Goal: Transaction & Acquisition: Purchase product/service

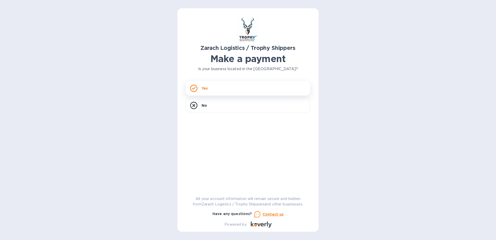
click at [210, 91] on div "Yes" at bounding box center [248, 88] width 124 height 15
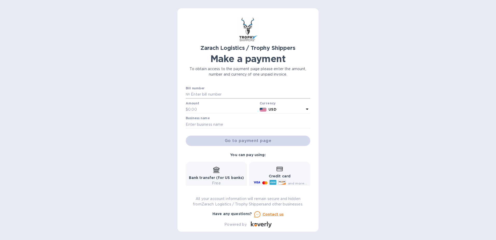
click at [208, 94] on input "text" at bounding box center [250, 94] width 120 height 8
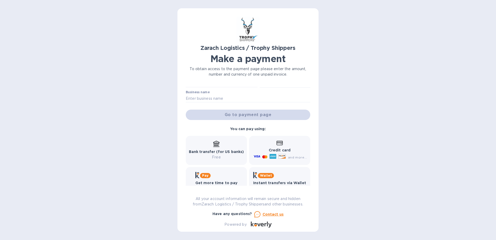
scroll to position [39, 0]
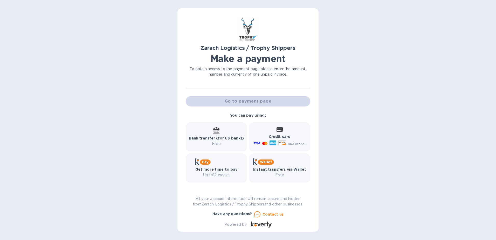
click at [293, 144] on span "and more..." at bounding box center [297, 144] width 19 height 4
click at [222, 138] on b "Bank transfer (for US banks)" at bounding box center [216, 138] width 55 height 4
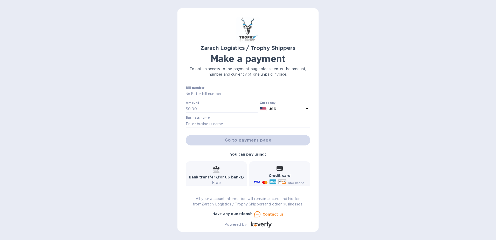
scroll to position [0, 0]
click at [186, 95] on p "№" at bounding box center [188, 93] width 4 height 5
click at [194, 94] on input "text" at bounding box center [250, 94] width 120 height 8
click at [224, 90] on div "Bill number №" at bounding box center [248, 92] width 124 height 12
click at [212, 95] on input "text" at bounding box center [250, 94] width 120 height 8
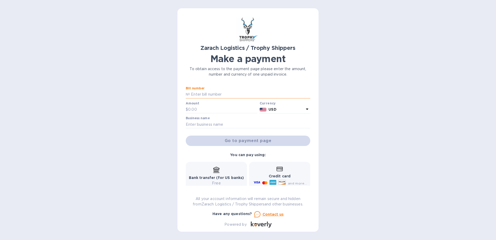
paste input "B00171206"
type input "B00171206"
click at [205, 109] on input "text" at bounding box center [222, 109] width 69 height 8
type input "1,198"
click at [199, 139] on div "Go to payment page" at bounding box center [248, 140] width 126 height 12
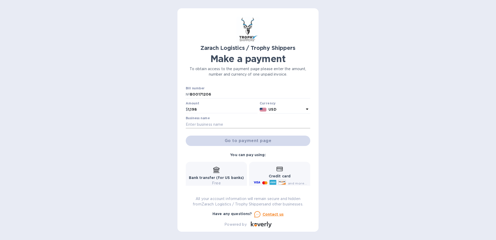
click at [191, 124] on input "text" at bounding box center [248, 124] width 124 height 8
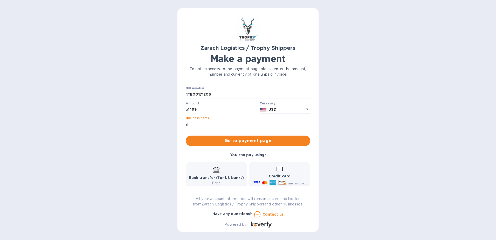
type input "r"
type input "[PERSON_NAME]"
click at [226, 140] on span "Go to payment page" at bounding box center [248, 140] width 116 height 6
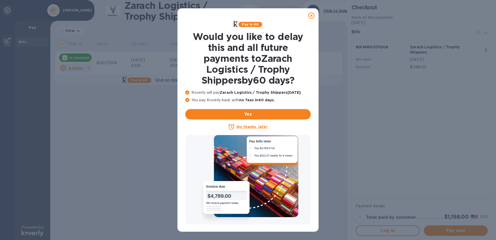
click at [244, 126] on u "No thanks, later" at bounding box center [251, 126] width 31 height 4
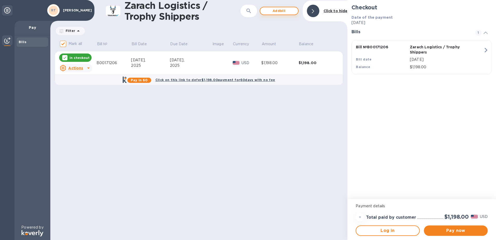
click at [288, 12] on span "Add bill" at bounding box center [279, 11] width 30 height 6
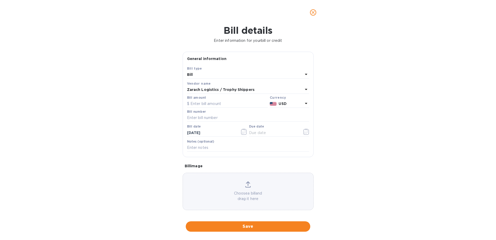
click at [192, 75] on b "Bill" at bounding box center [190, 74] width 6 height 4
click at [192, 75] on div "Bill type Bill Credit" at bounding box center [248, 90] width 122 height 39
click at [269, 63] on div "General information" at bounding box center [248, 59] width 130 height 14
click at [191, 103] on input "text" at bounding box center [227, 104] width 81 height 8
click at [198, 104] on input "text" at bounding box center [227, 104] width 81 height 8
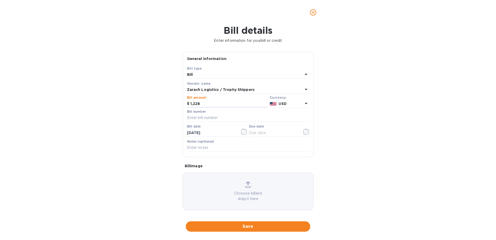
type input "1,228"
click at [189, 118] on input "text" at bounding box center [248, 118] width 122 height 8
paste input "B00171209"
type input "B00171209"
click at [201, 149] on input "text" at bounding box center [248, 148] width 122 height 8
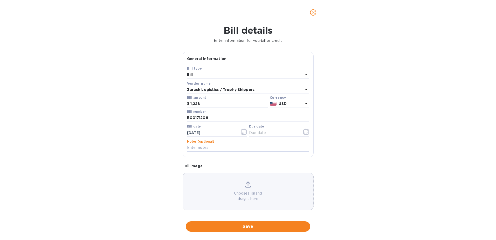
click at [311, 12] on icon "close" at bounding box center [312, 12] width 5 height 5
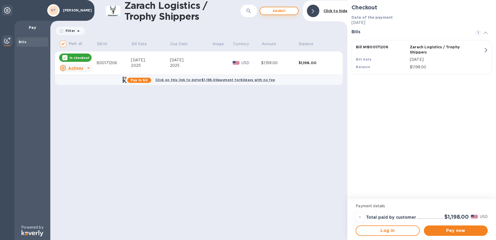
click at [270, 11] on span "Add bill" at bounding box center [279, 11] width 30 height 6
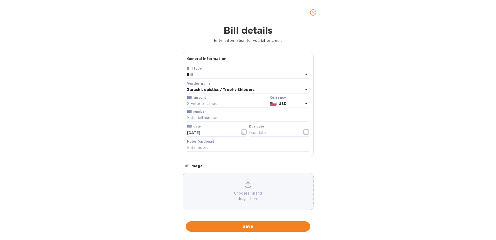
click at [202, 75] on div "Bill" at bounding box center [245, 74] width 116 height 7
click at [245, 62] on div "General information" at bounding box center [248, 59] width 130 height 14
click at [196, 104] on input "text" at bounding box center [227, 104] width 81 height 8
type input "1,228"
click at [201, 117] on input "text" at bounding box center [248, 118] width 122 height 8
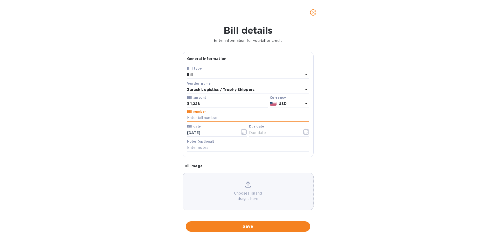
paste input "B00171209"
type input "B00171209"
click at [216, 151] on div at bounding box center [248, 151] width 122 height 1
click at [200, 146] on input "text" at bounding box center [248, 148] width 122 height 8
paste input "ANDRTHHPY"
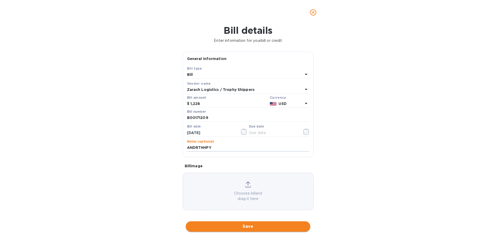
type input "ANDRTHHPY"
click at [235, 226] on span "Save" at bounding box center [248, 226] width 116 height 6
click at [251, 133] on input "text" at bounding box center [273, 133] width 49 height 8
click at [303, 133] on icon "button" at bounding box center [306, 131] width 6 height 6
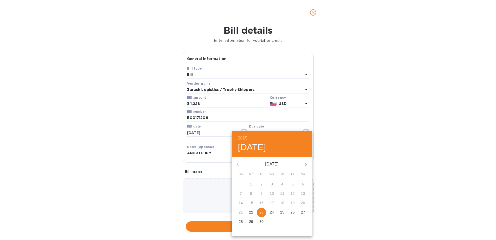
click at [261, 212] on p "23" at bounding box center [261, 211] width 4 height 5
type input "[DATE]"
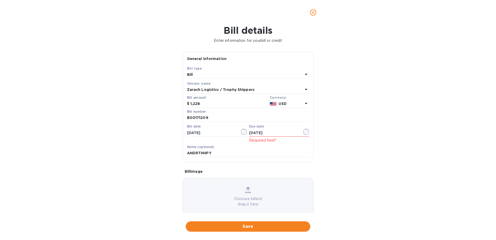
click at [260, 229] on button "Save" at bounding box center [248, 226] width 124 height 10
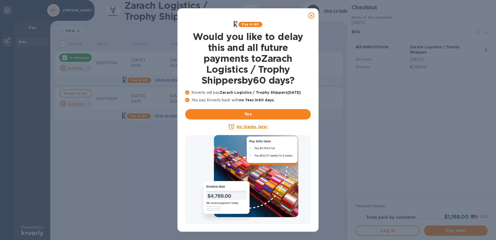
click at [311, 16] on icon at bounding box center [311, 15] width 6 height 6
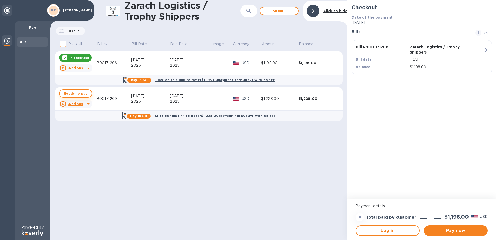
click at [66, 95] on span "Ready to pay" at bounding box center [76, 93] width 24 height 6
checkbox input "true"
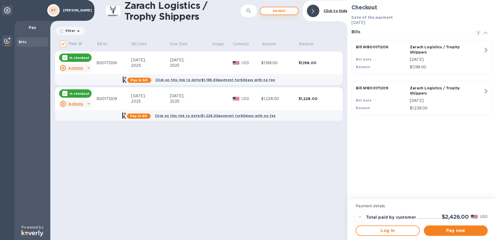
click at [282, 11] on span "Add bill" at bounding box center [279, 11] width 30 height 6
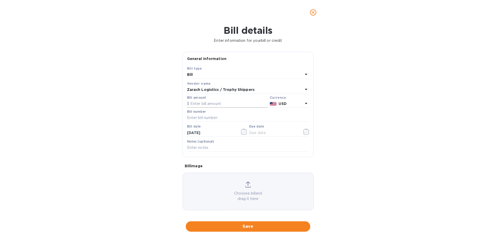
click at [217, 103] on input "text" at bounding box center [227, 104] width 81 height 8
type input "1,203"
click at [196, 117] on input "text" at bounding box center [248, 118] width 122 height 8
paste input "B00171210"
type input "B00171210"
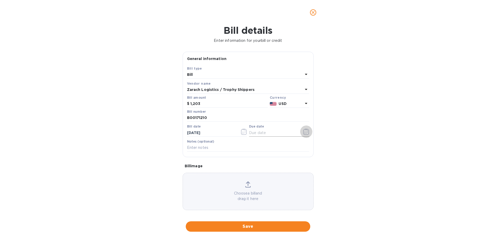
click at [308, 133] on button "button" at bounding box center [306, 131] width 12 height 12
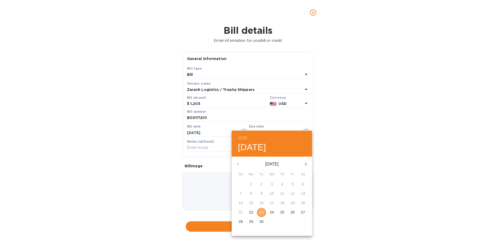
click at [262, 213] on p "23" at bounding box center [261, 211] width 4 height 5
type input "[DATE]"
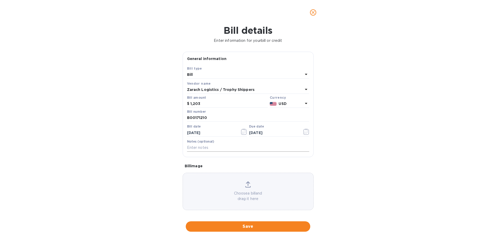
click at [194, 145] on input "text" at bounding box center [248, 148] width 122 height 8
paste input "AARMTHIAH"
type input "AARMTHIAH"
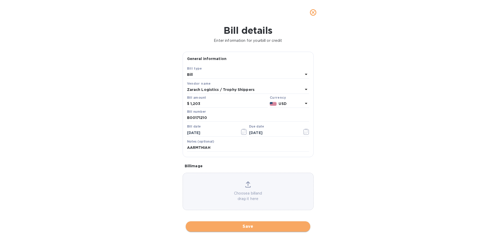
click at [224, 228] on span "Save" at bounding box center [248, 226] width 116 height 6
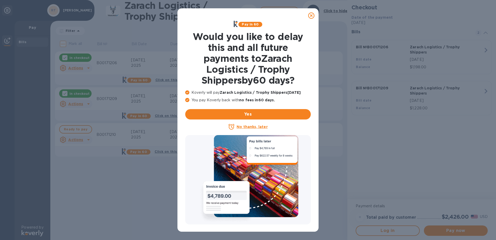
click at [246, 126] on u "No thanks, later" at bounding box center [251, 126] width 31 height 4
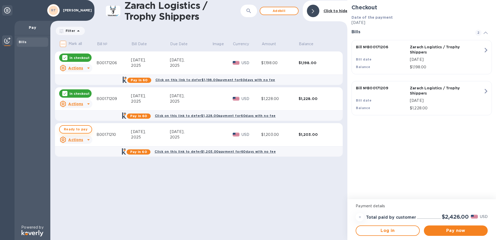
click at [61, 131] on button "Ready to pay" at bounding box center [75, 129] width 33 height 8
checkbox input "true"
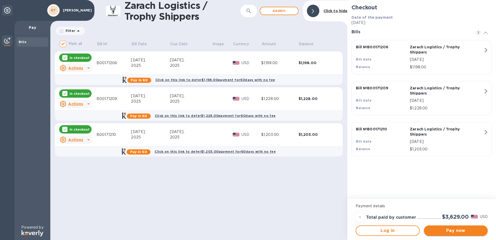
click at [461, 229] on span "Pay now" at bounding box center [455, 230] width 55 height 6
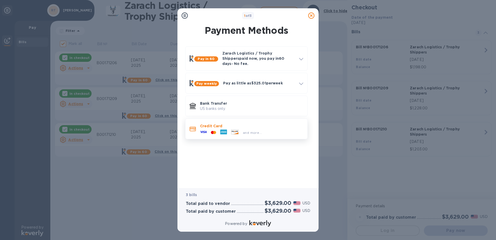
click at [261, 123] on p "Credit Card" at bounding box center [251, 125] width 103 height 5
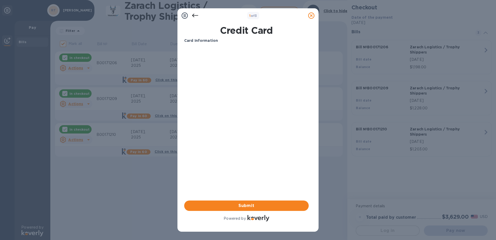
click at [254, 128] on div "Your browser does not support iframes" at bounding box center [246, 86] width 129 height 83
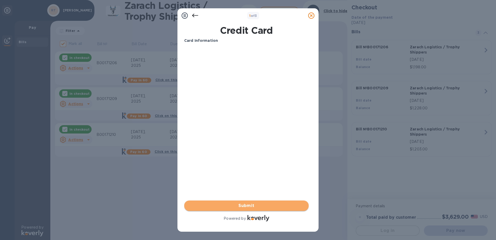
click at [248, 203] on span "Submit" at bounding box center [246, 205] width 116 height 6
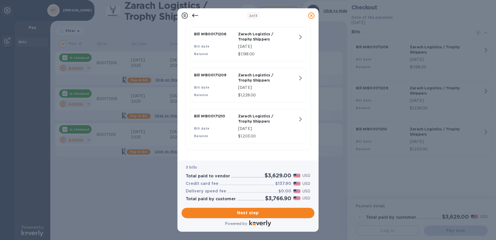
scroll to position [130, 0]
click at [239, 213] on span "Next step" at bounding box center [248, 212] width 124 height 6
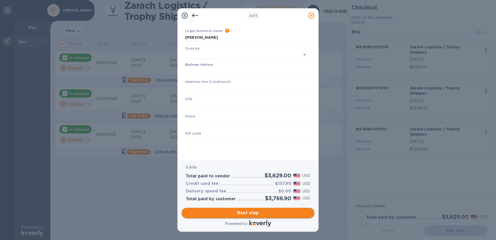
scroll to position [14, 0]
type input "[GEOGRAPHIC_DATA]"
click at [202, 71] on input "Business address" at bounding box center [246, 71] width 122 height 8
type input "[STREET_ADDRESS]"
click at [197, 105] on input "text" at bounding box center [246, 105] width 122 height 8
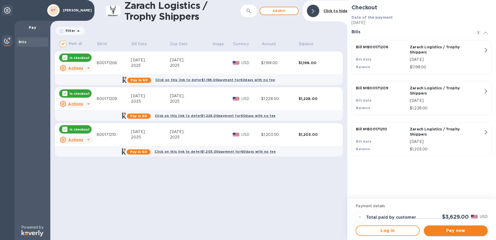
click at [442, 228] on span "Pay now" at bounding box center [455, 230] width 55 height 6
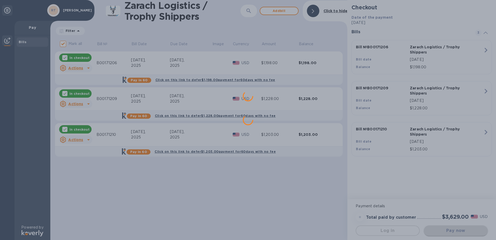
scroll to position [0, 0]
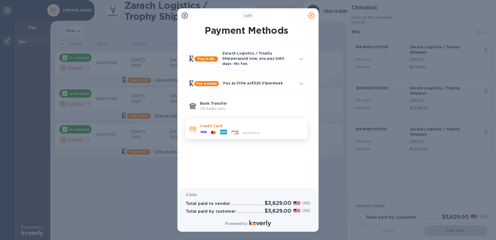
click at [226, 123] on p "Credit Card" at bounding box center [251, 125] width 103 height 5
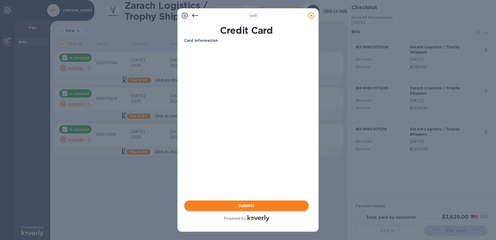
click at [244, 206] on span "Submit" at bounding box center [246, 205] width 116 height 6
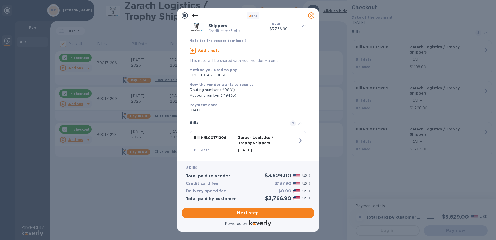
scroll to position [130, 0]
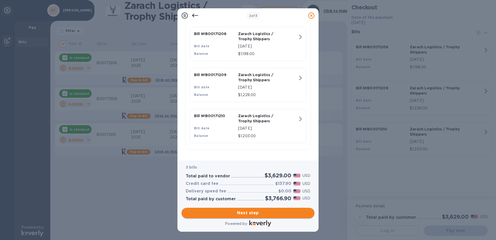
click at [239, 212] on span "Next step" at bounding box center [248, 212] width 124 height 6
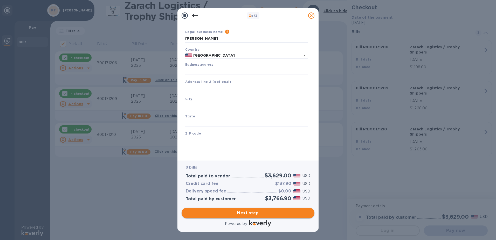
scroll to position [14, 0]
click at [201, 71] on input "Business address" at bounding box center [246, 71] width 122 height 8
type input "[STREET_ADDRESS]"
click at [198, 105] on input "text" at bounding box center [246, 105] width 122 height 8
type input "[GEOGRAPHIC_DATA]"
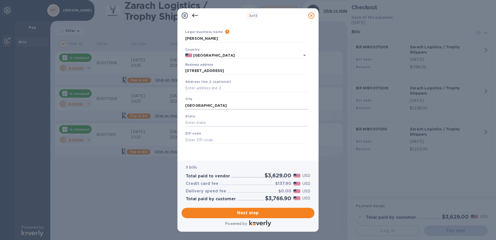
type input "t"
type input "[GEOGRAPHIC_DATA]"
type input "7"
type input "77044"
click at [230, 211] on span "Next step" at bounding box center [248, 212] width 124 height 6
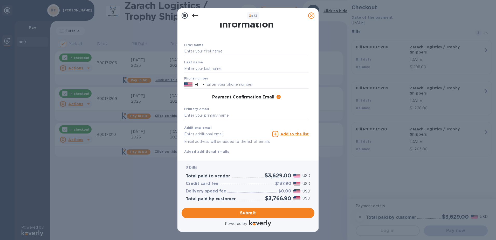
click at [216, 116] on input "text" at bounding box center [246, 115] width 124 height 8
click at [194, 49] on input "text" at bounding box center [246, 51] width 124 height 8
type input "[PERSON_NAME]"
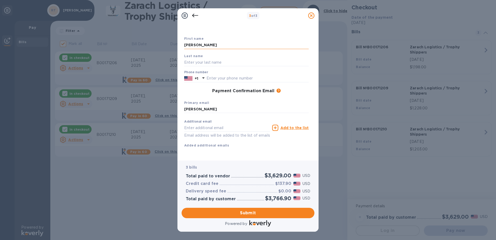
drag, startPoint x: 219, startPoint y: 37, endPoint x: 198, endPoint y: 38, distance: 21.8
click at [198, 41] on input "[PERSON_NAME]" at bounding box center [246, 45] width 124 height 8
type input "[PERSON_NAME]"
type input "[EMAIL_ADDRESS][DOMAIN_NAME]"
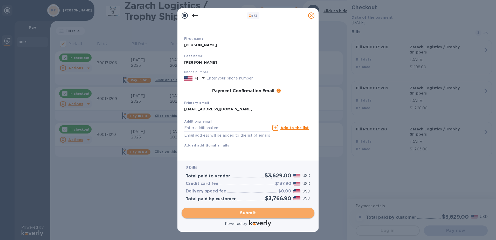
click at [238, 214] on span "Submit" at bounding box center [248, 212] width 124 height 6
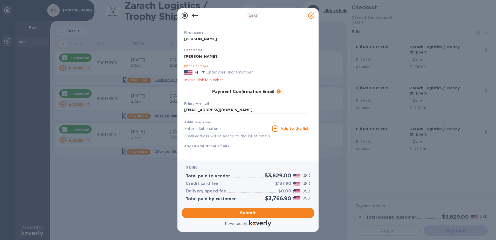
click at [210, 71] on input "text" at bounding box center [257, 72] width 102 height 8
type input "8328376764"
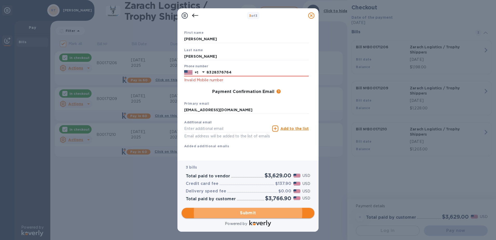
click at [253, 211] on span "Submit" at bounding box center [248, 212] width 124 height 6
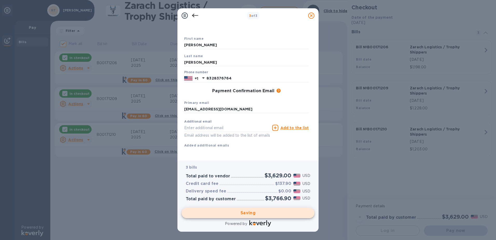
checkbox input "false"
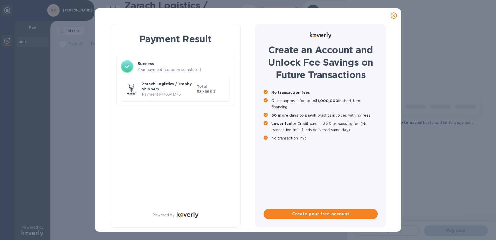
scroll to position [0, 0]
